Goal: Entertainment & Leisure: Consume media (video, audio)

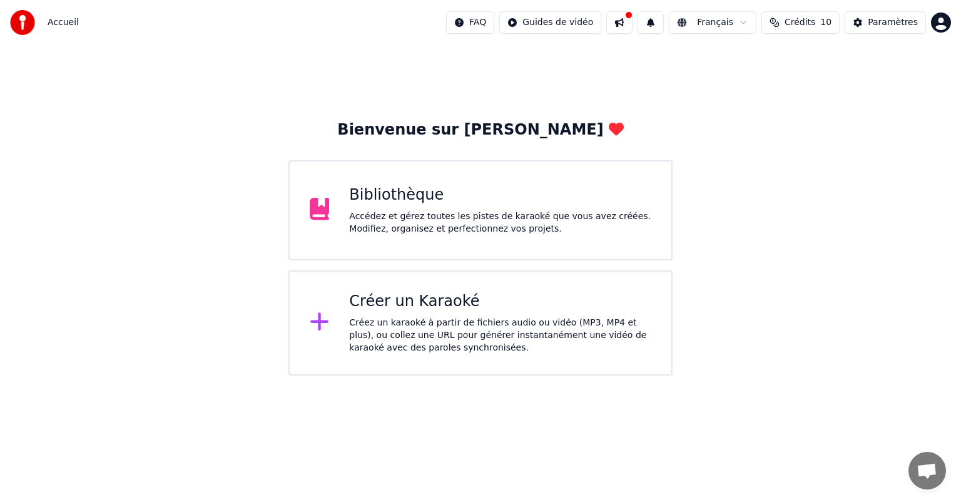
click at [415, 199] on div "Bibliothèque" at bounding box center [500, 195] width 302 height 20
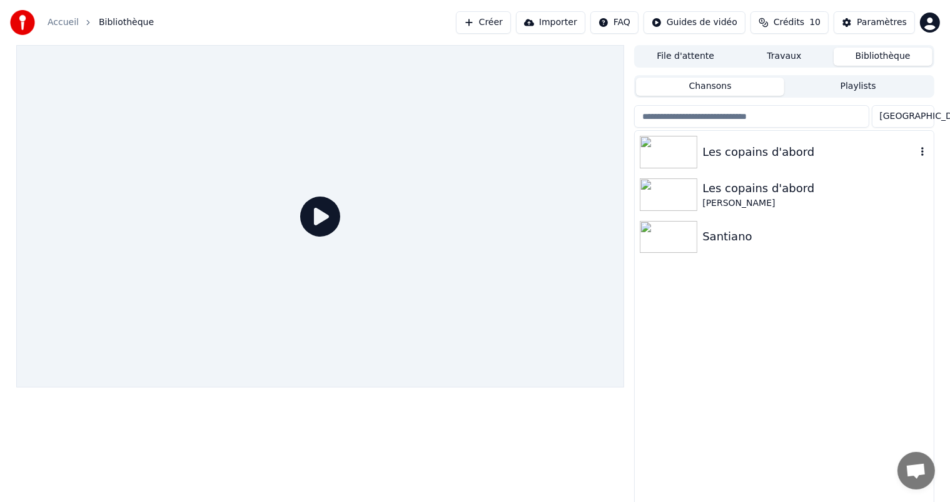
click at [686, 152] on img at bounding box center [669, 152] width 58 height 33
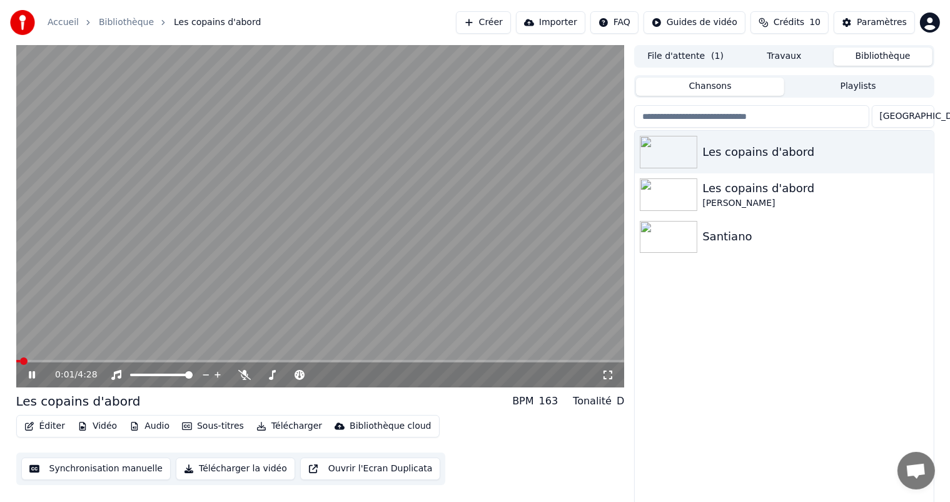
click at [29, 375] on icon at bounding box center [32, 375] width 6 height 8
click at [29, 375] on icon at bounding box center [32, 374] width 8 height 9
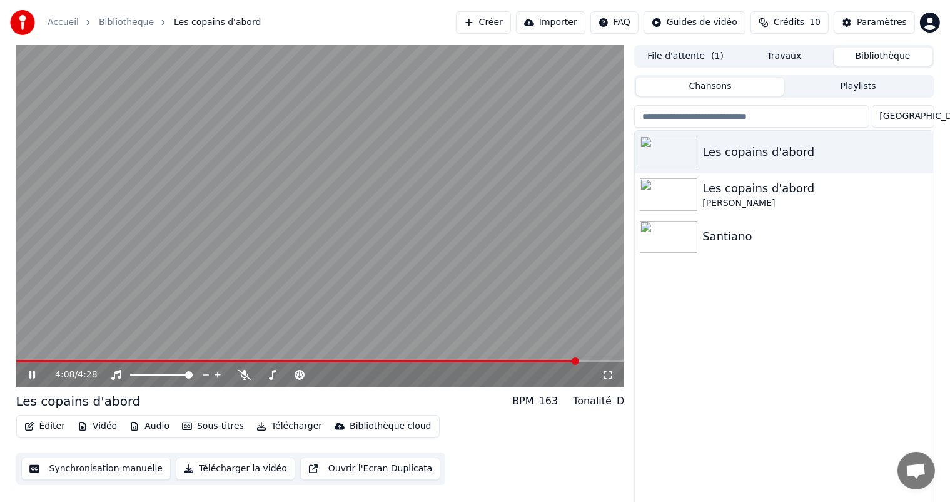
click at [29, 375] on icon at bounding box center [32, 375] width 6 height 8
click at [29, 375] on icon at bounding box center [32, 374] width 8 height 9
click at [29, 375] on icon at bounding box center [32, 375] width 6 height 8
